Goal: Complete application form: Complete application form

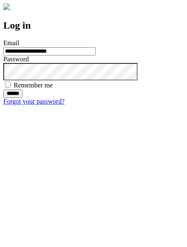
type input "**********"
click at [22, 98] on input "******" at bounding box center [12, 94] width 19 height 8
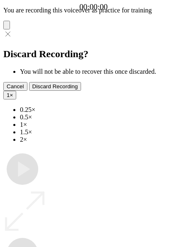
type input "**********"
